Goal: Task Accomplishment & Management: Complete application form

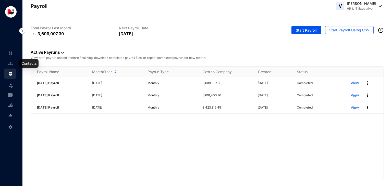
click at [11, 64] on img at bounding box center [10, 63] width 5 height 5
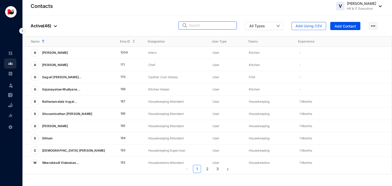
click at [195, 29] on input "text" at bounding box center [211, 26] width 45 height 8
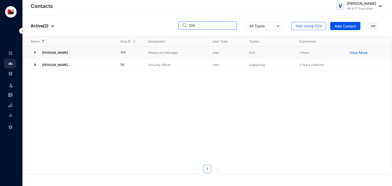
type input "104"
click at [169, 54] on p "Restaurant Manager" at bounding box center [176, 52] width 56 height 5
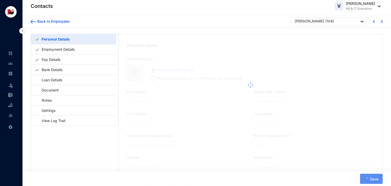
type input "[PERSON_NAME]"
type input "A.Pradeep"
type input "[PERSON_NAME]"
type input "Pradeep"
type input "890520944V"
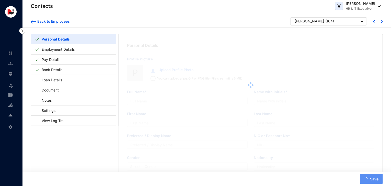
type input "766114475"
type input "[STREET_ADDRESS]"
type input "[DATE]"
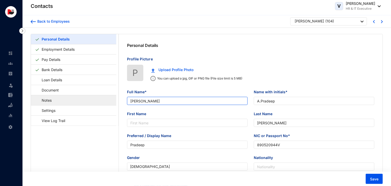
drag, startPoint x: 172, startPoint y: 100, endPoint x: 113, endPoint y: 104, distance: 58.9
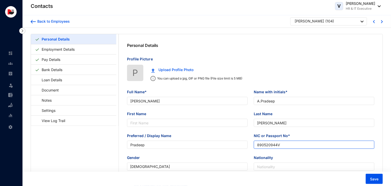
drag, startPoint x: 282, startPoint y: 144, endPoint x: 254, endPoint y: 148, distance: 28.4
click at [195, 148] on input "890520944V" at bounding box center [314, 145] width 121 height 8
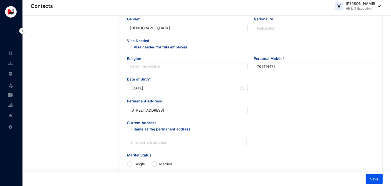
scroll to position [146, 0]
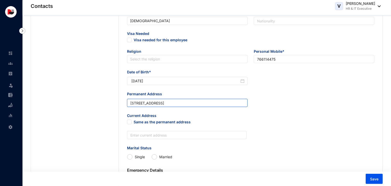
drag, startPoint x: 243, startPoint y: 105, endPoint x: 116, endPoint y: 110, distance: 127.8
click at [116, 110] on div "Personal Details Employment Details Pay Details Bank Details Loan Details Docum…" at bounding box center [206, 71] width 351 height 366
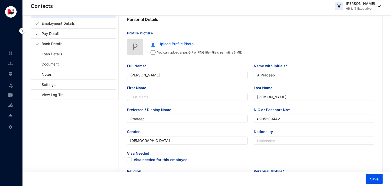
scroll to position [0, 0]
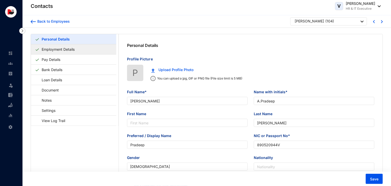
click at [75, 51] on link "Employment Details" at bounding box center [58, 49] width 37 height 10
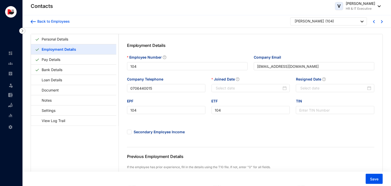
type input "[DATE]"
drag, startPoint x: 154, startPoint y: 68, endPoint x: 123, endPoint y: 69, distance: 30.6
click at [123, 69] on div "Employment Details Employee Number 104 Company Email [EMAIL_ADDRESS][DOMAIN_NAM…" at bounding box center [251, 155] width 264 height 243
click at [70, 39] on link "Personal Details" at bounding box center [55, 39] width 31 height 10
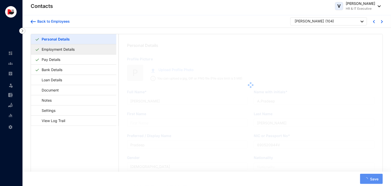
click at [72, 49] on link "Employment Details" at bounding box center [58, 49] width 37 height 10
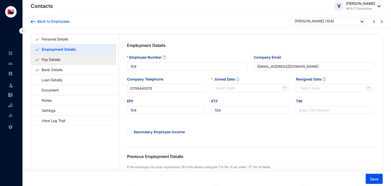
type input "[DATE]"
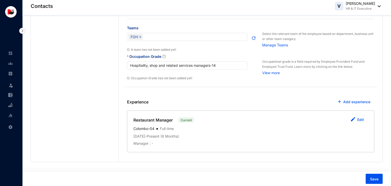
scroll to position [190, 0]
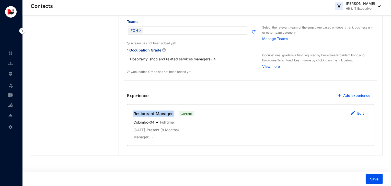
drag, startPoint x: 173, startPoint y: 115, endPoint x: 134, endPoint y: 114, distance: 39.4
click at [134, 114] on div "Restaurant Manager Current" at bounding box center [164, 114] width 63 height 6
copy p "Restaurant Manager"
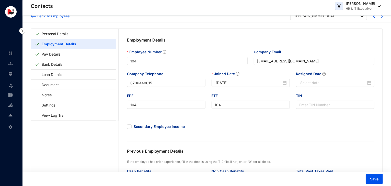
scroll to position [0, 0]
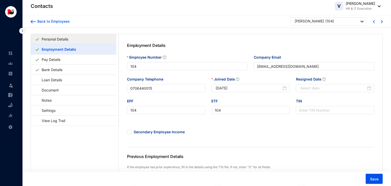
click at [53, 43] on link "Personal Details" at bounding box center [55, 39] width 31 height 10
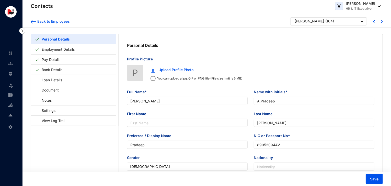
type input "[DATE]"
click at [64, 49] on link "Employment Details" at bounding box center [58, 49] width 37 height 10
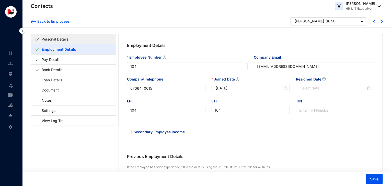
click at [63, 36] on link "Personal Details" at bounding box center [55, 39] width 31 height 10
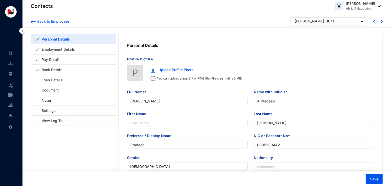
type input "[DATE]"
click at [56, 60] on link "Pay Details" at bounding box center [51, 59] width 23 height 10
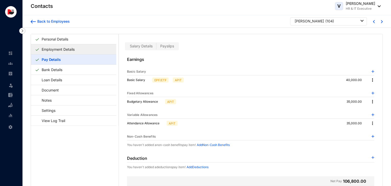
click at [53, 50] on link "Employment Details" at bounding box center [58, 49] width 37 height 10
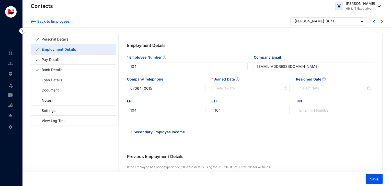
type input "[DATE]"
click at [55, 38] on link "Personal Details" at bounding box center [55, 39] width 31 height 10
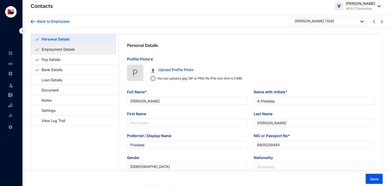
click at [68, 51] on link "Employment Details" at bounding box center [58, 49] width 37 height 10
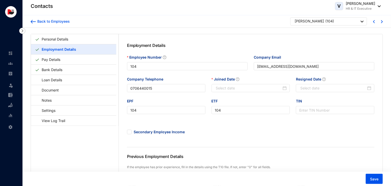
type input "[DATE]"
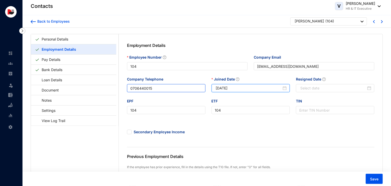
drag, startPoint x: 247, startPoint y: 89, endPoint x: 205, endPoint y: 92, distance: 42.8
click at [195, 92] on div "Company Telephone 0706440015 Joined Date [DATE] Resigned Date" at bounding box center [250, 88] width 253 height 22
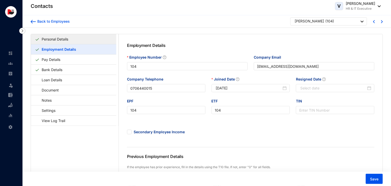
click at [58, 43] on link "Personal Details" at bounding box center [55, 39] width 31 height 10
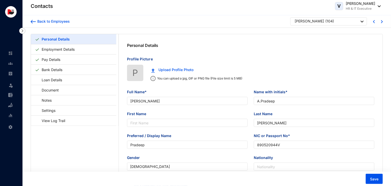
type input "[DATE]"
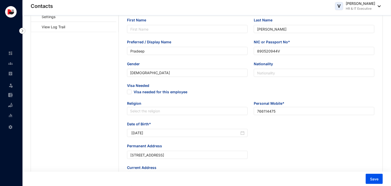
scroll to position [95, 0]
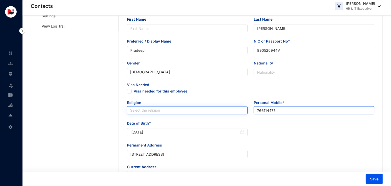
drag, startPoint x: 283, startPoint y: 112, endPoint x: 239, endPoint y: 115, distance: 43.8
click at [195, 115] on div "Religion Select the religion Personal Mobile* [PHONE_NUMBER]" at bounding box center [250, 110] width 253 height 20
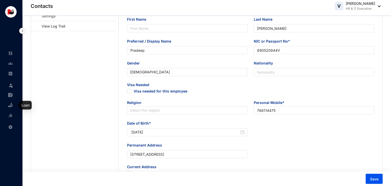
click at [8, 104] on img at bounding box center [10, 105] width 5 height 5
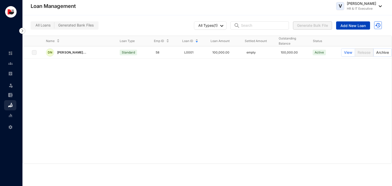
click at [195, 27] on span "Add New Loan" at bounding box center [353, 25] width 25 height 5
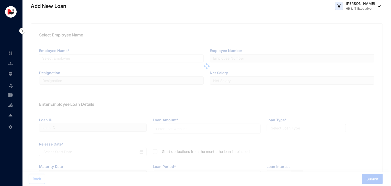
type input "L0002"
radio input "true"
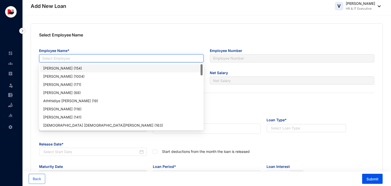
click at [109, 60] on input "search" at bounding box center [121, 59] width 158 height 8
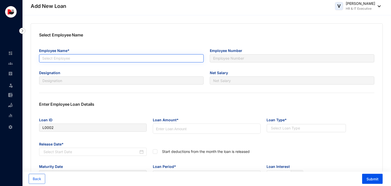
click at [80, 58] on input "search" at bounding box center [121, 59] width 158 height 8
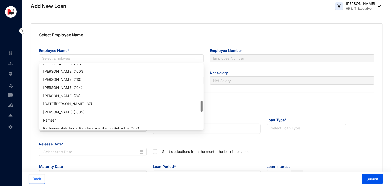
scroll to position [209, 0]
click at [82, 87] on div "[PERSON_NAME] (104)" at bounding box center [121, 88] width 156 height 6
type input "104"
type input "Restaurant Manager"
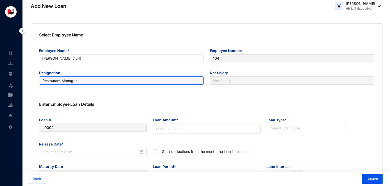
type input "106,800.00"
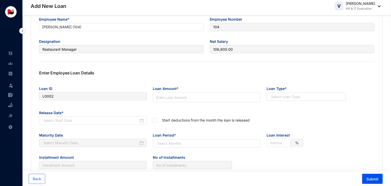
scroll to position [32, 0]
click at [183, 95] on input at bounding box center [206, 97] width 107 height 10
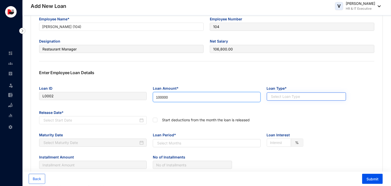
type input "100000"
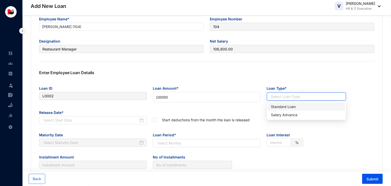
click at [195, 100] on input "search" at bounding box center [304, 97] width 70 height 8
click at [195, 109] on div "Standard Loan" at bounding box center [306, 107] width 71 height 6
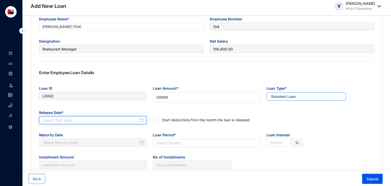
click at [106, 119] on input at bounding box center [90, 121] width 95 height 6
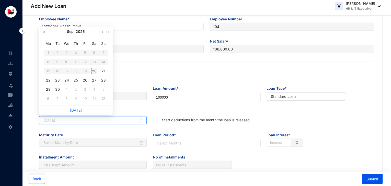
type input "[DATE]"
click at [93, 73] on div "20" at bounding box center [94, 71] width 6 height 6
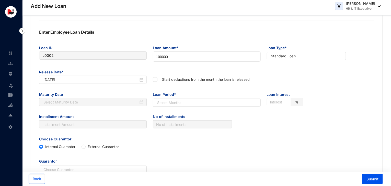
scroll to position [73, 0]
click at [154, 79] on input "checkbox" at bounding box center [155, 79] width 4 height 4
checkbox input "true"
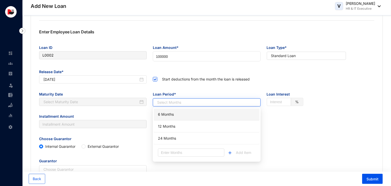
click at [195, 103] on input "search" at bounding box center [204, 103] width 98 height 8
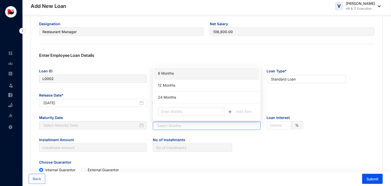
scroll to position [50, 0]
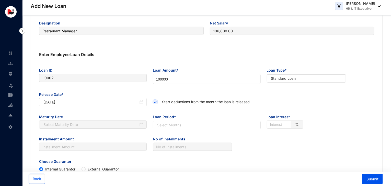
click at [185, 50] on div "Select Employee Name Employee Name* [PERSON_NAME] (104) Employee Number 104 Des…" at bounding box center [207, 92] width 352 height 237
